Goal: Check status

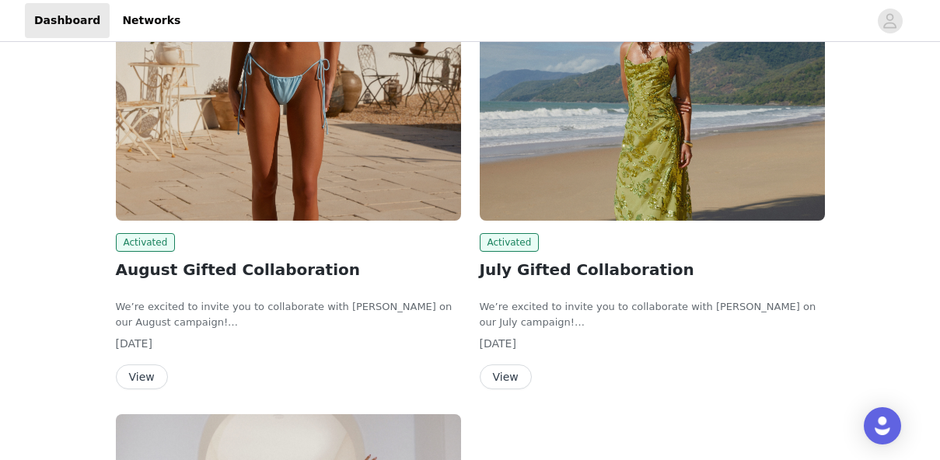
scroll to position [655, 0]
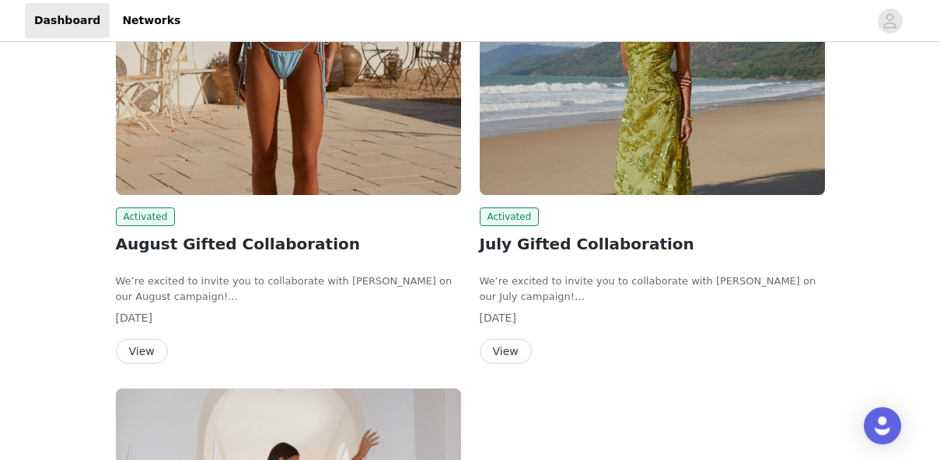
click at [133, 355] on button "View" at bounding box center [142, 351] width 52 height 25
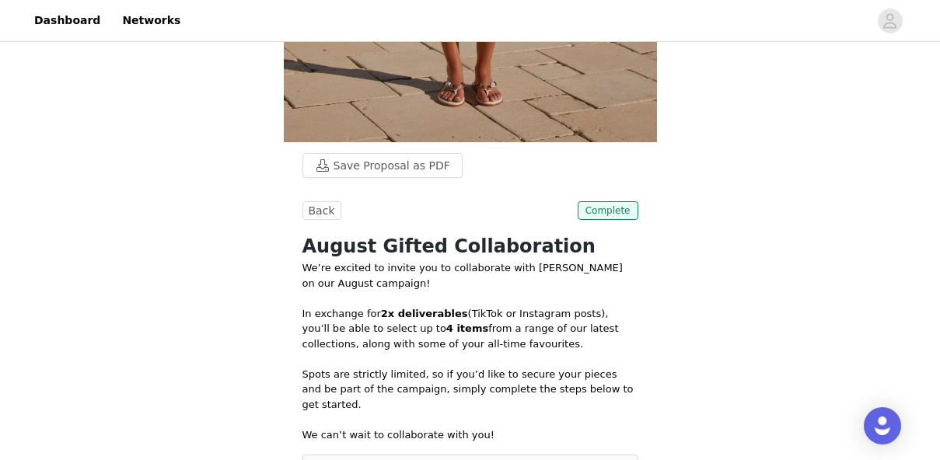
scroll to position [461, 0]
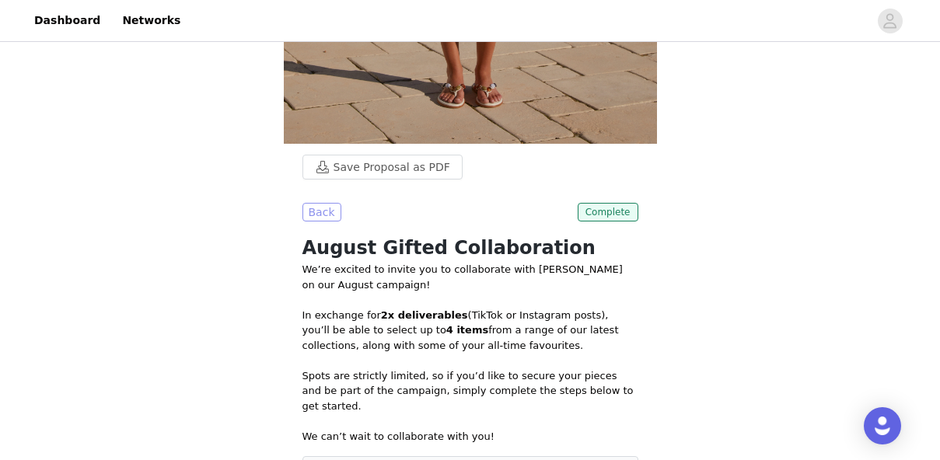
click at [323, 204] on button "Back" at bounding box center [321, 212] width 39 height 19
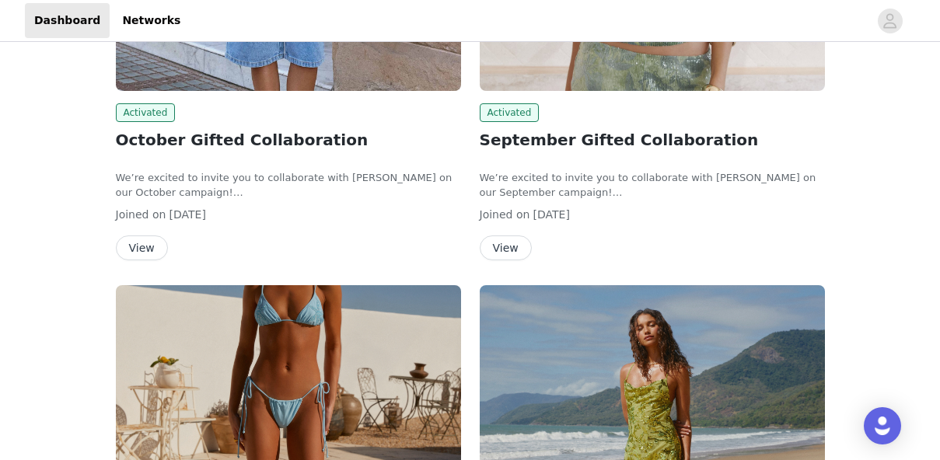
click at [146, 239] on button "View" at bounding box center [142, 248] width 52 height 25
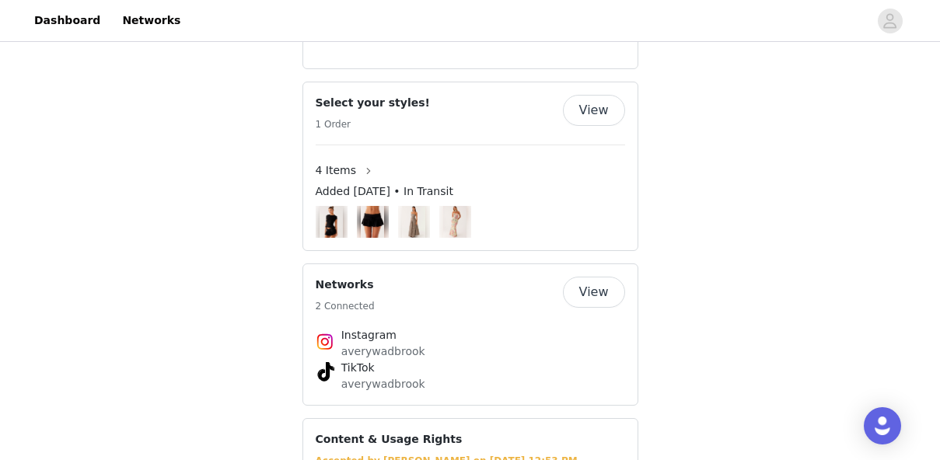
scroll to position [1154, 0]
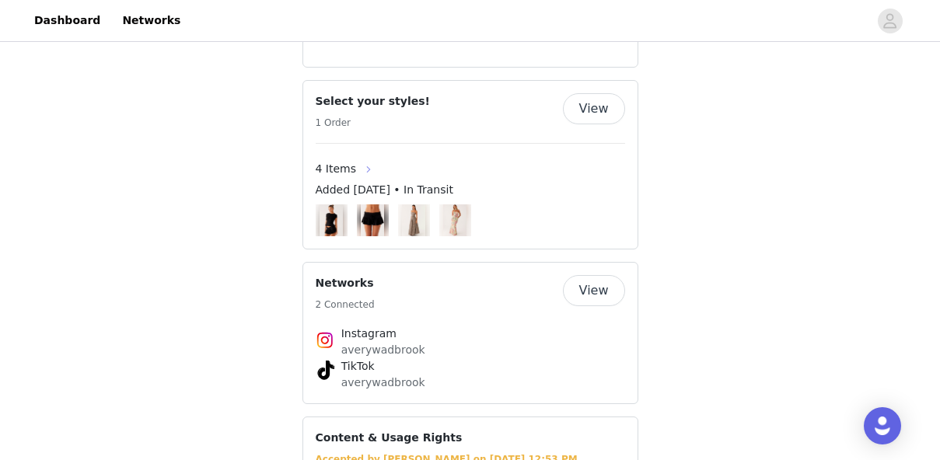
click at [357, 157] on button "button" at bounding box center [368, 169] width 25 height 25
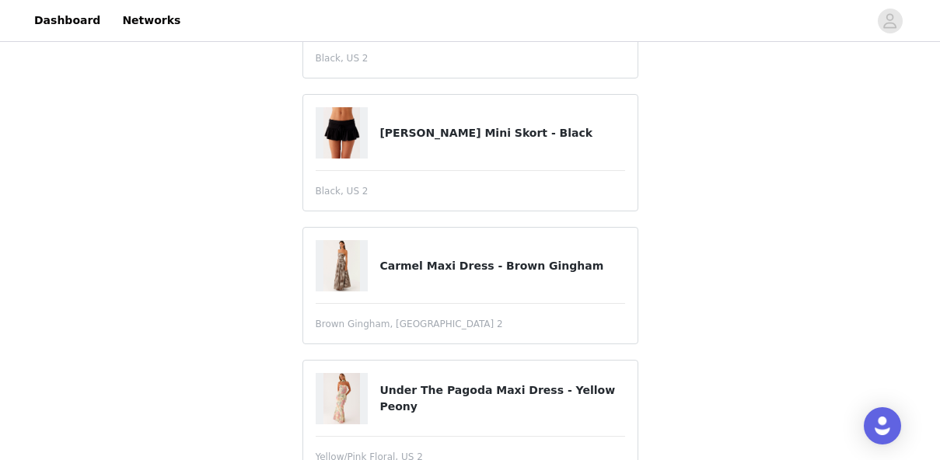
scroll to position [337, 0]
